Goal: Find specific page/section: Find specific page/section

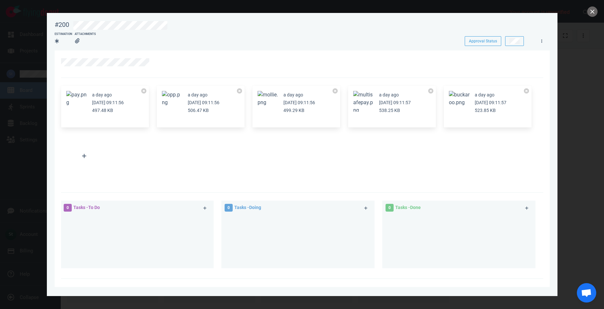
click at [65, 103] on div "a day ago [DATE] 09:11:56 497.48 KB" at bounding box center [105, 107] width 88 height 42
click at [81, 102] on button "Zoom image" at bounding box center [76, 99] width 21 height 16
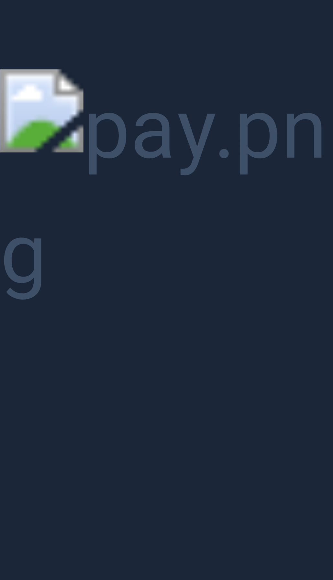
click at [47, 117] on button "Unzoom image" at bounding box center [166, 290] width 333 height 580
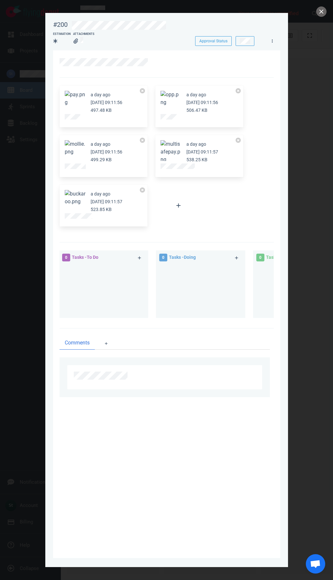
click at [81, 144] on button "Zoom image" at bounding box center [75, 148] width 21 height 16
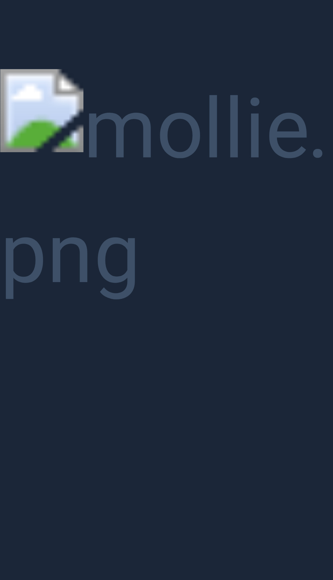
click at [85, 150] on button "Unzoom image" at bounding box center [166, 290] width 333 height 580
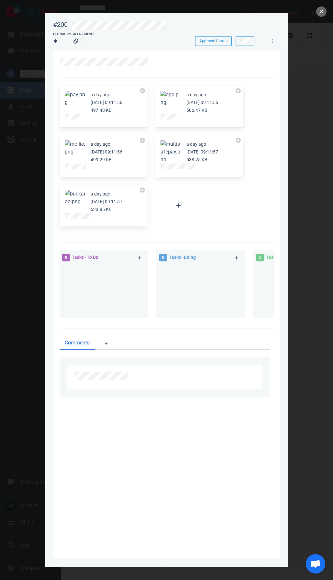
click at [69, 189] on div "a day ago [DATE] 09:11:57 523.85 KB" at bounding box center [103, 206] width 88 height 42
click at [71, 195] on button "Zoom image" at bounding box center [75, 198] width 21 height 16
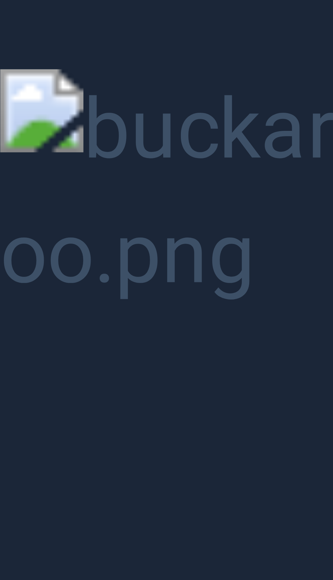
click at [124, 221] on button "Unzoom image" at bounding box center [166, 290] width 333 height 580
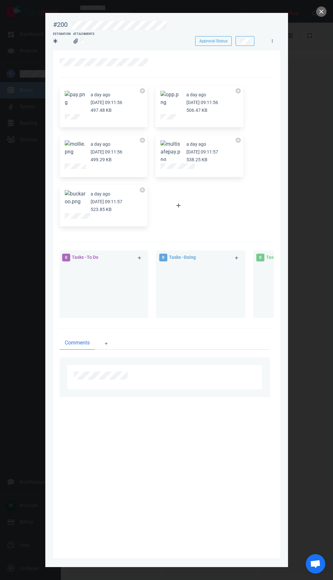
click at [167, 155] on button "Zoom image" at bounding box center [170, 151] width 21 height 23
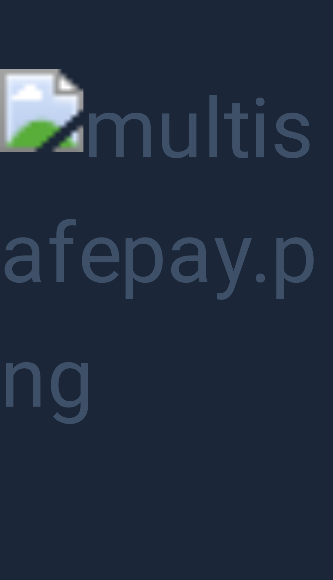
click at [167, 155] on button "Unzoom image" at bounding box center [166, 290] width 333 height 580
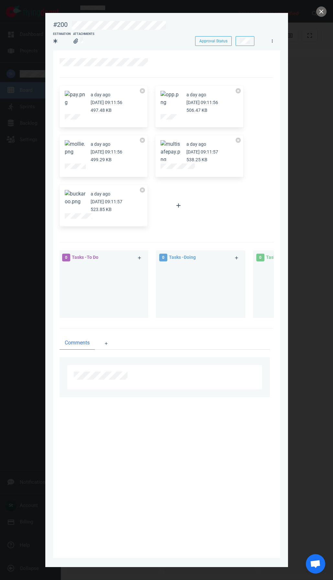
click at [160, 112] on div "a day ago [DATE] 09:11:56 506.47 KB" at bounding box center [199, 107] width 88 height 42
click at [165, 101] on button "Zoom image" at bounding box center [170, 99] width 21 height 16
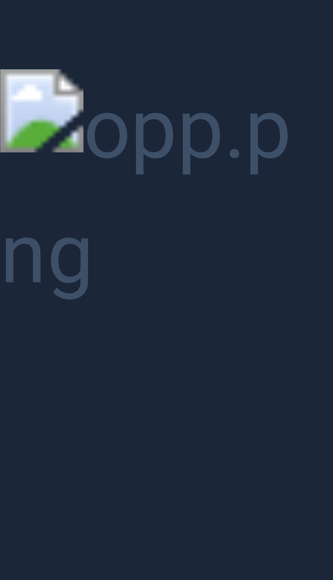
click at [165, 101] on button "Unzoom image" at bounding box center [166, 290] width 333 height 580
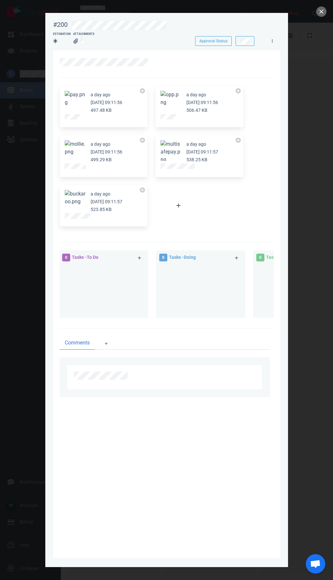
click at [81, 104] on button "Zoom image" at bounding box center [75, 99] width 21 height 16
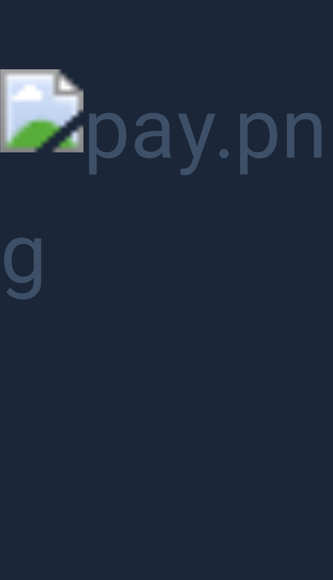
click at [107, 138] on button "Unzoom image" at bounding box center [166, 290] width 333 height 580
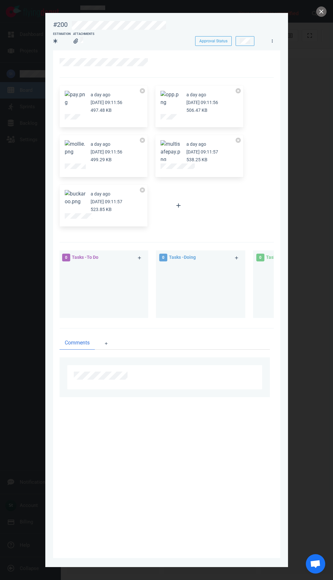
click at [168, 96] on button "Zoom image" at bounding box center [170, 99] width 21 height 16
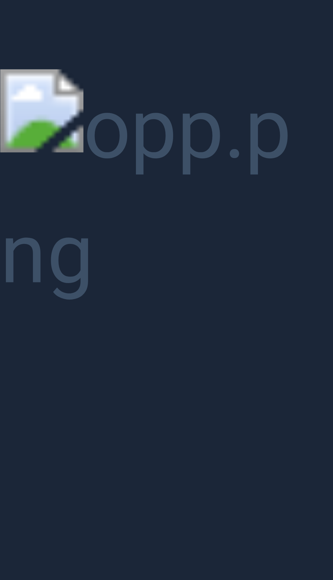
click at [156, 101] on button "Unzoom image" at bounding box center [166, 290] width 333 height 580
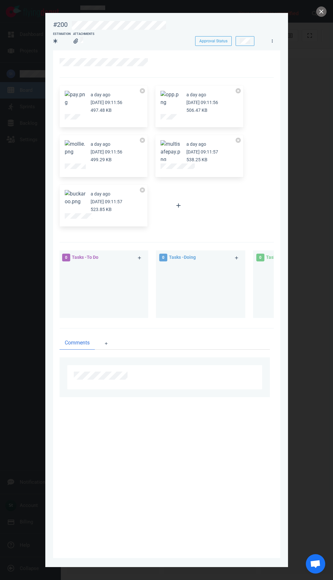
click at [68, 102] on button "Zoom image" at bounding box center [75, 99] width 21 height 16
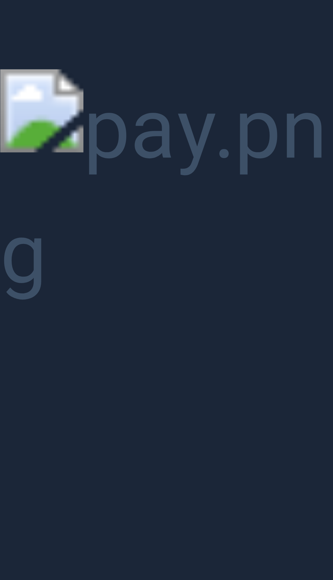
click at [259, 114] on button "Unzoom image" at bounding box center [166, 290] width 333 height 580
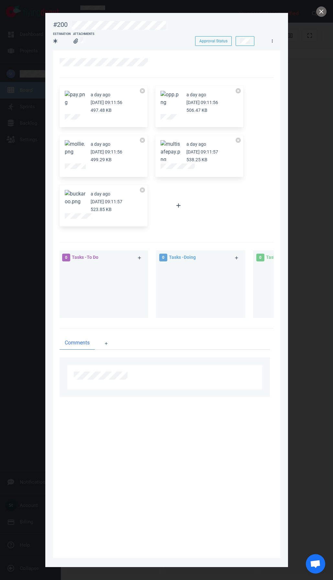
click at [169, 103] on button "Zoom image" at bounding box center [170, 99] width 21 height 16
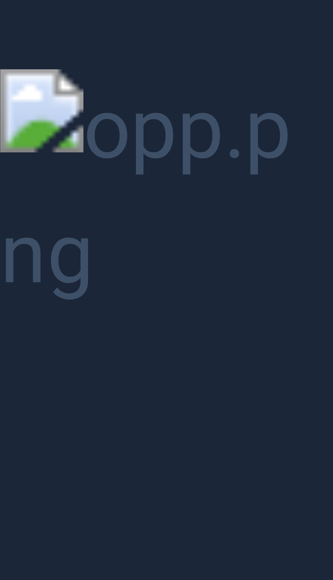
click at [202, 181] on button "Unzoom image" at bounding box center [166, 290] width 333 height 580
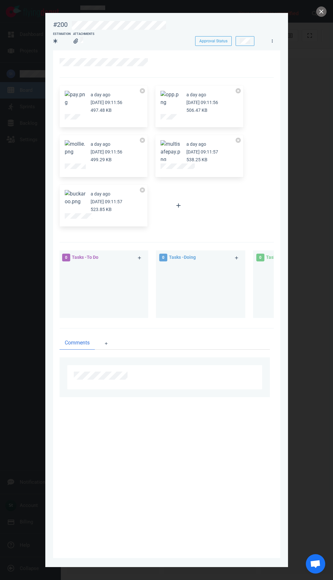
click at [79, 93] on button "Zoom image" at bounding box center [75, 99] width 21 height 16
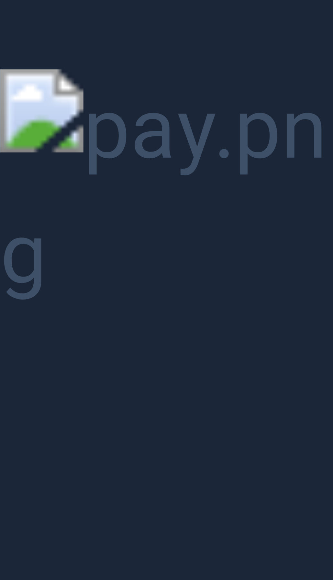
click at [267, 195] on button "Unzoom image" at bounding box center [166, 290] width 333 height 580
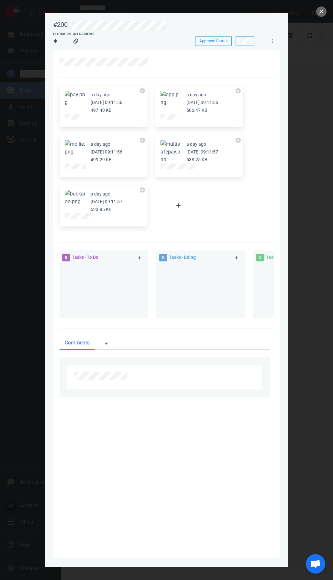
click at [175, 101] on button "Zoom image" at bounding box center [170, 99] width 21 height 16
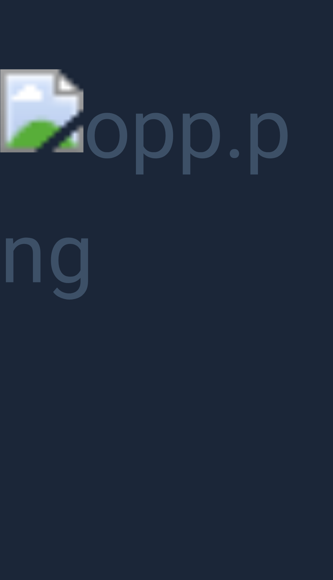
click at [115, 110] on button "Unzoom image" at bounding box center [166, 290] width 333 height 580
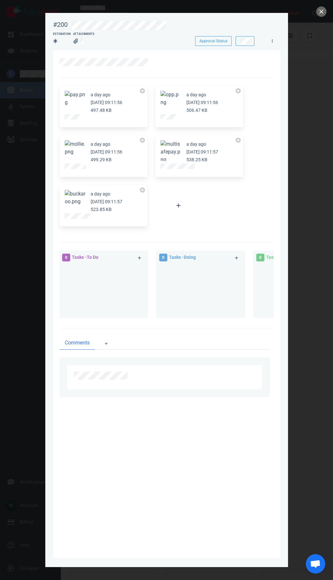
click at [72, 96] on button "Zoom image" at bounding box center [75, 99] width 21 height 16
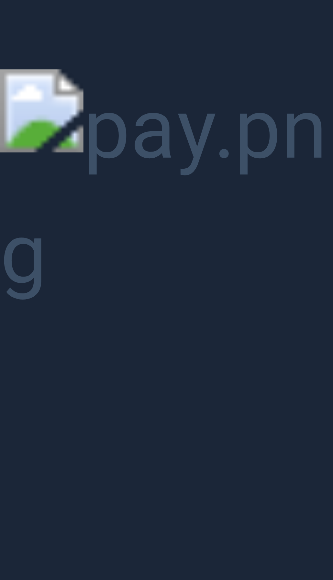
click at [72, 96] on button "Unzoom image" at bounding box center [166, 290] width 333 height 580
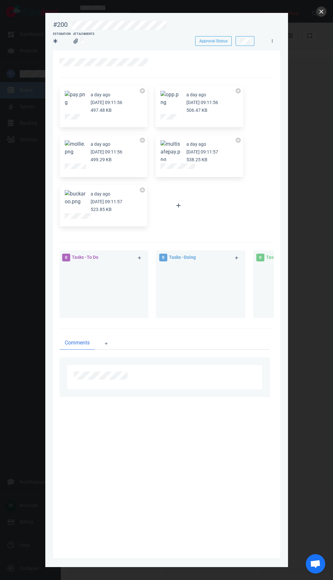
click at [315, 11] on div at bounding box center [166, 290] width 333 height 580
click at [317, 12] on button "close" at bounding box center [321, 11] width 10 height 10
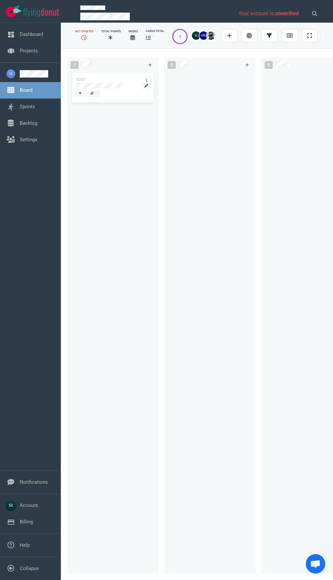
click at [92, 90] on div at bounding box center [112, 89] width 73 height 1
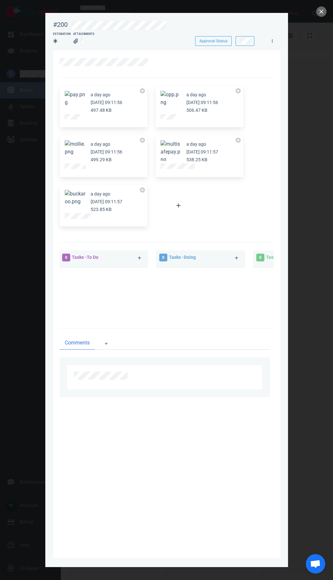
click at [176, 152] on button "Zoom image" at bounding box center [170, 151] width 21 height 23
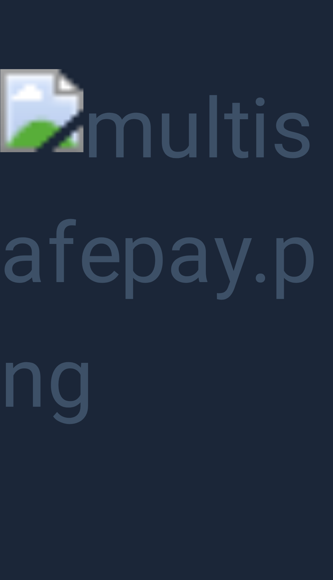
click at [202, 30] on button "Unzoom image" at bounding box center [166, 290] width 333 height 580
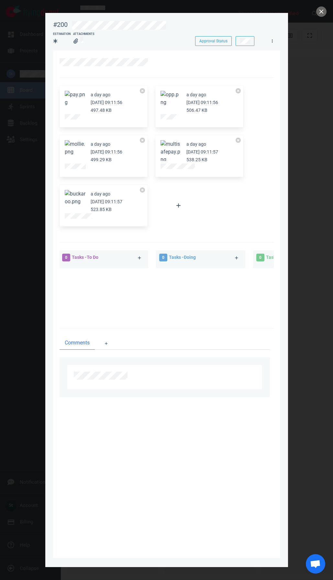
click at [174, 146] on button "Zoom image" at bounding box center [170, 151] width 21 height 23
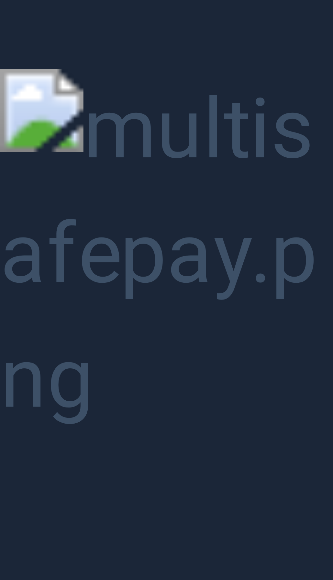
click at [70, 86] on button "Unzoom image" at bounding box center [166, 290] width 333 height 580
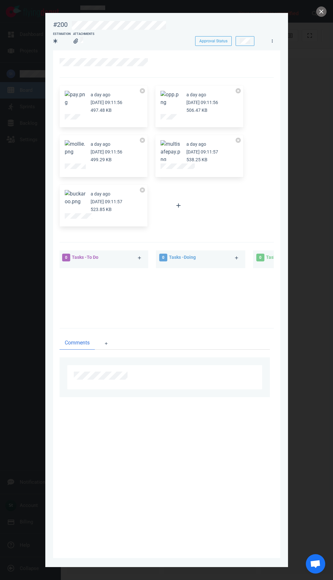
click at [167, 164] on link at bounding box center [177, 167] width 35 height 6
